Goal: Transaction & Acquisition: Purchase product/service

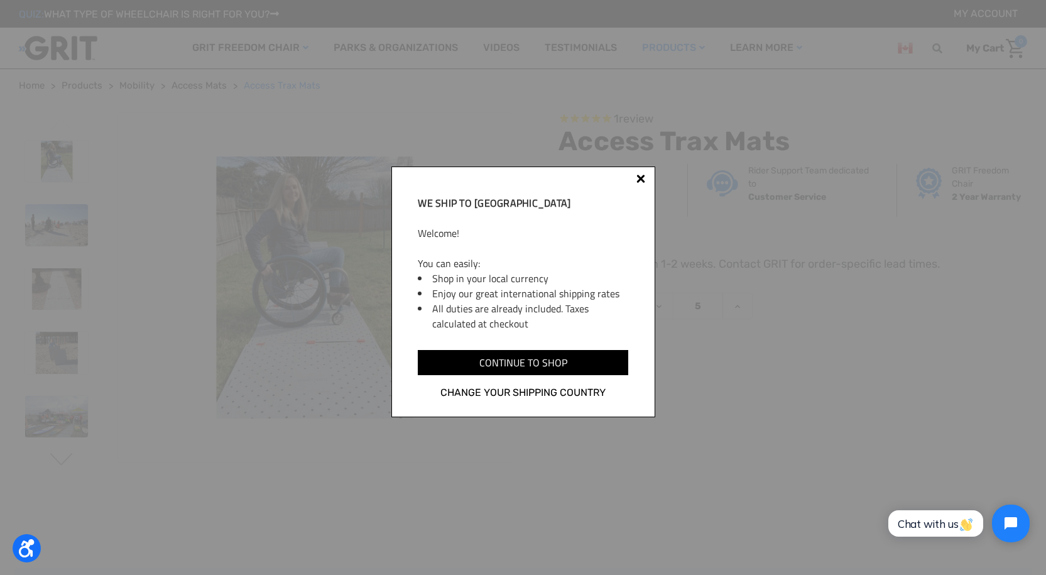
click at [636, 178] on div at bounding box center [641, 181] width 10 height 10
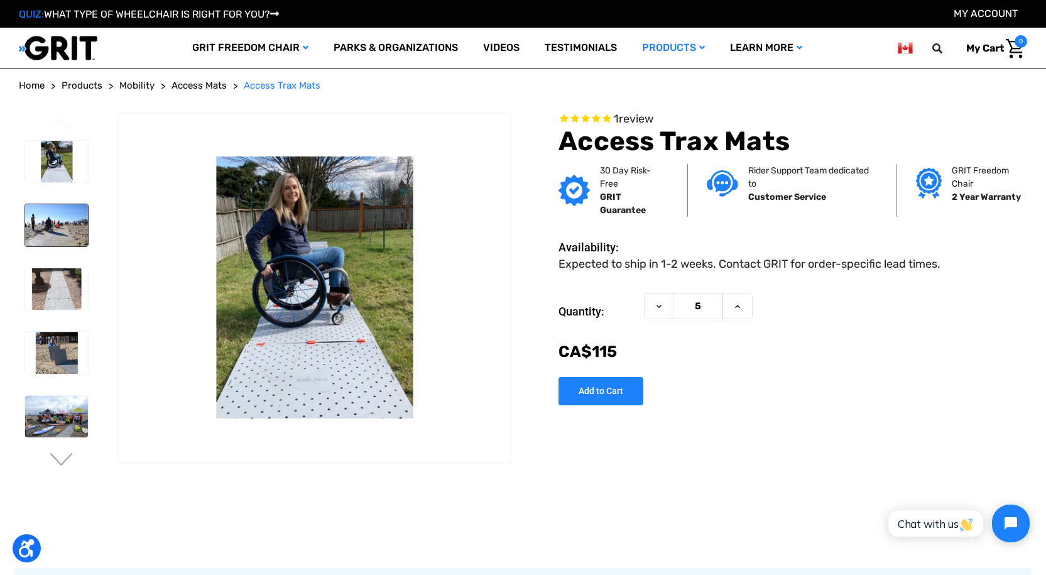
click at [50, 227] on img at bounding box center [56, 225] width 63 height 42
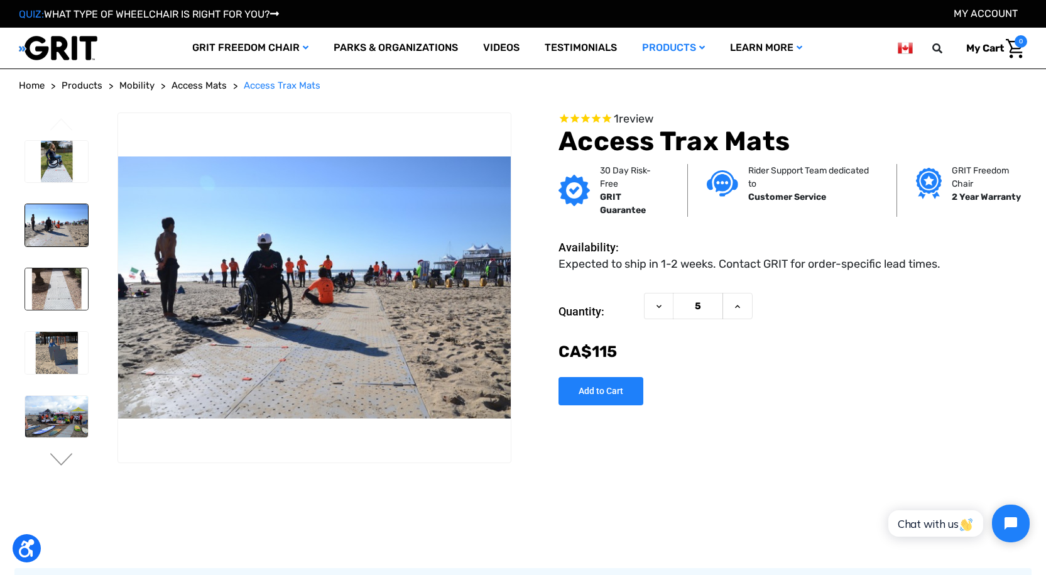
click at [66, 287] on img at bounding box center [56, 289] width 63 height 42
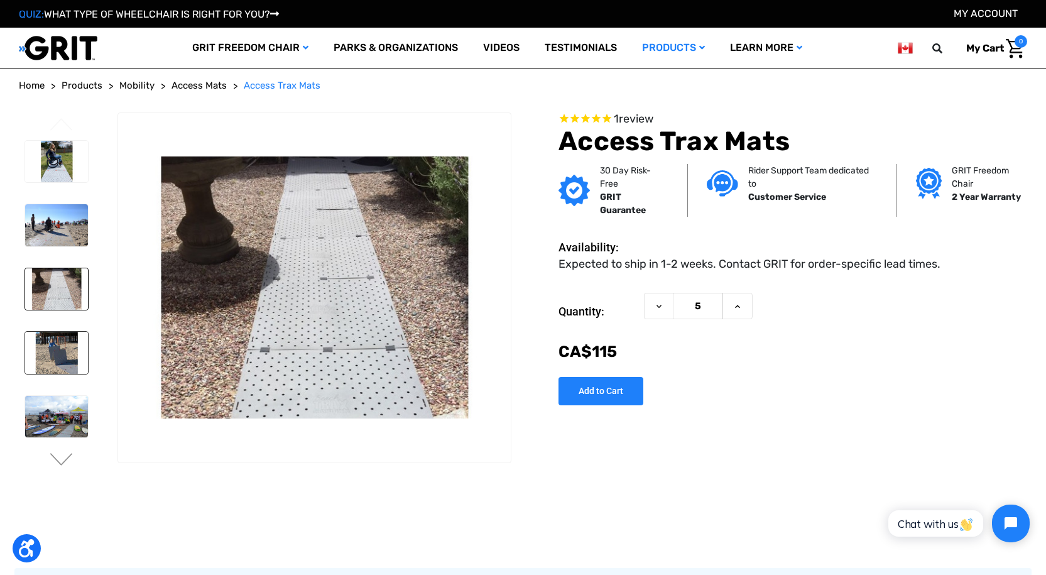
click at [51, 358] on img at bounding box center [56, 353] width 63 height 42
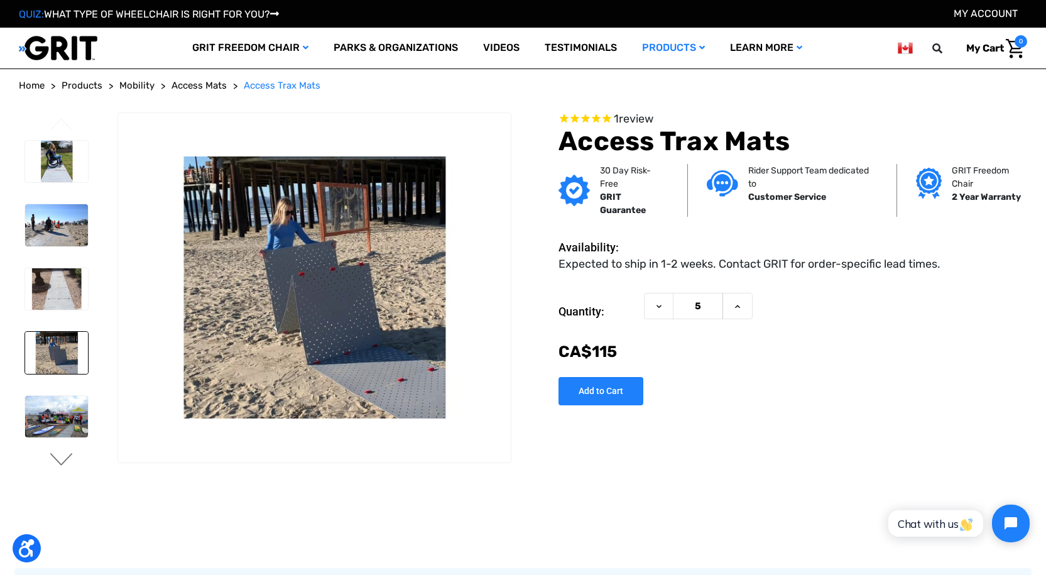
click at [57, 455] on button "Next" at bounding box center [61, 460] width 26 height 15
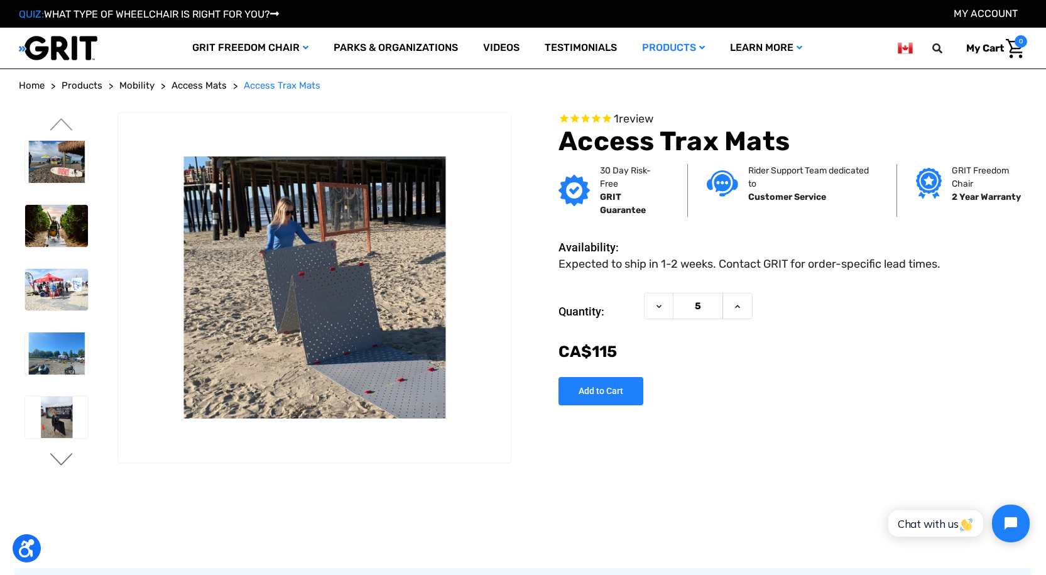
click at [57, 455] on button "Next" at bounding box center [61, 460] width 26 height 15
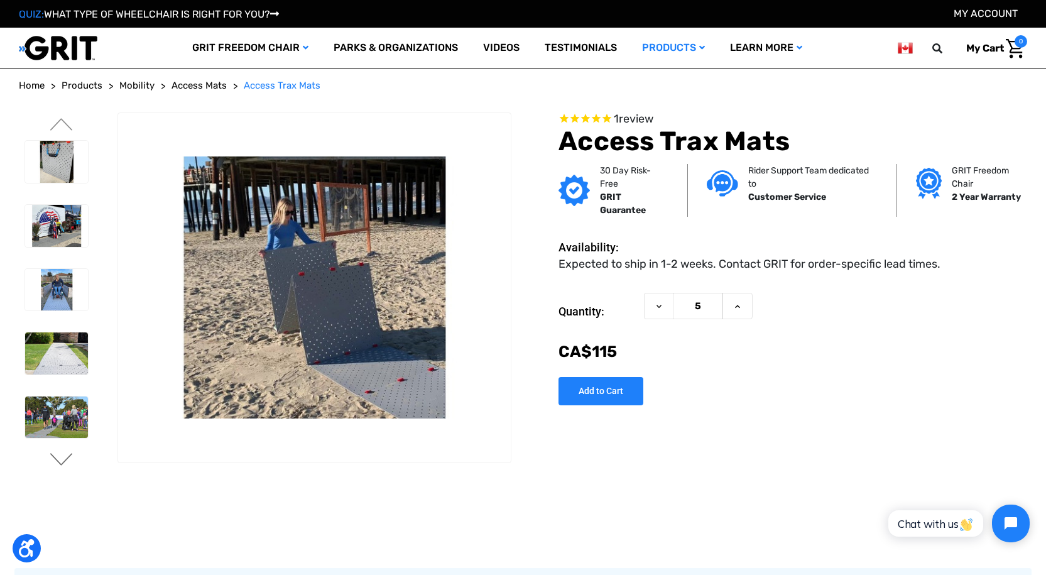
click at [57, 455] on button "Next" at bounding box center [61, 460] width 26 height 15
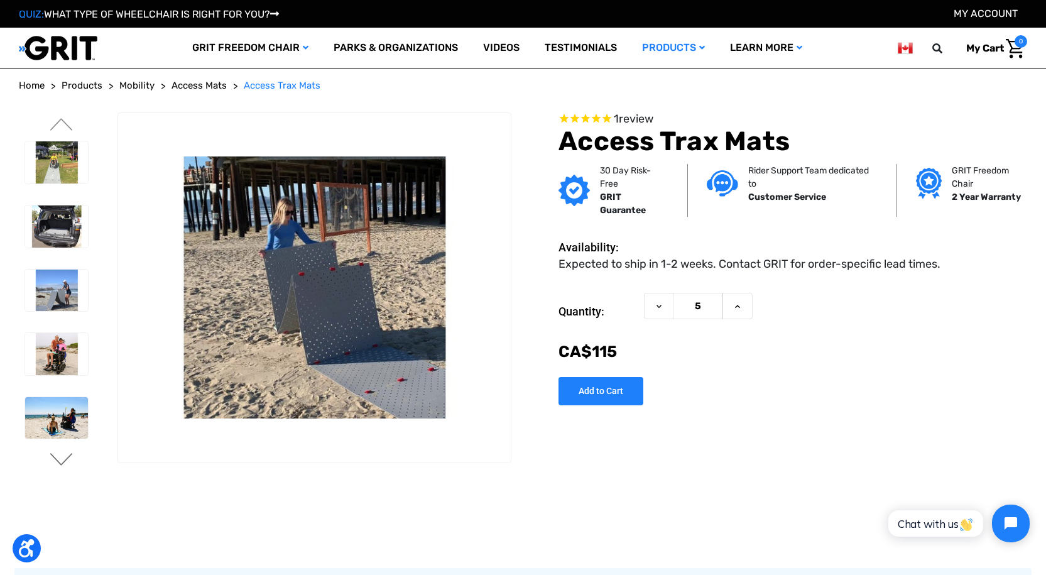
click at [57, 455] on button "Next" at bounding box center [61, 460] width 26 height 15
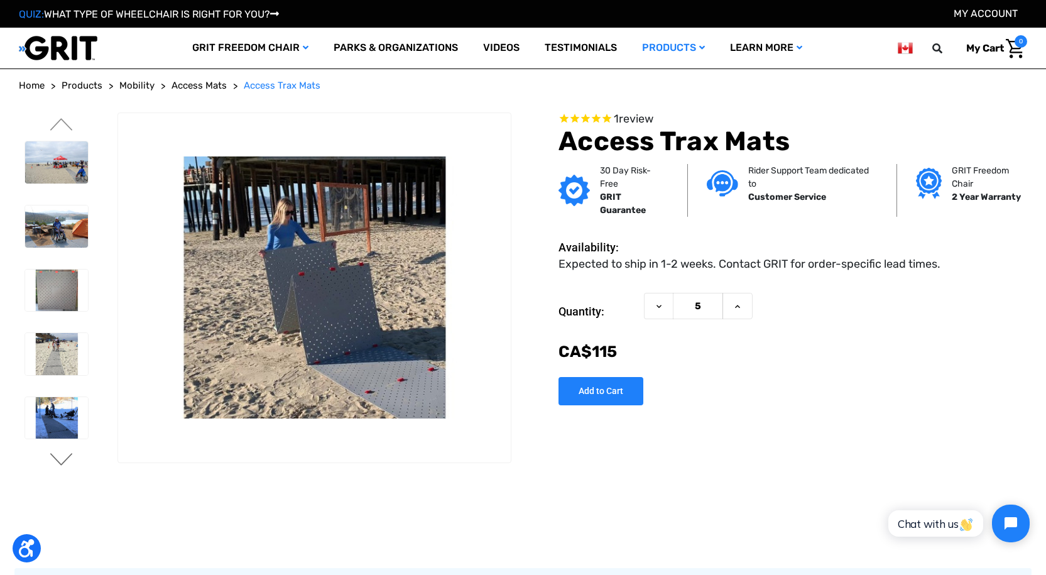
click at [57, 455] on button "Next" at bounding box center [61, 460] width 26 height 15
